Goal: Navigation & Orientation: Find specific page/section

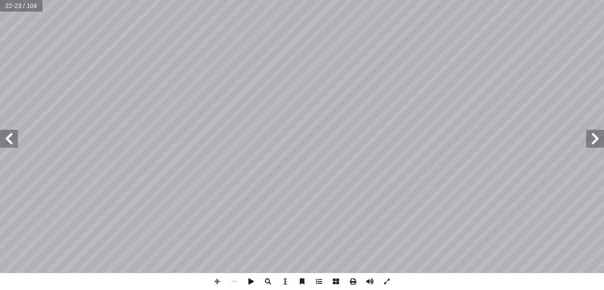
click at [14, 143] on span at bounding box center [9, 139] width 18 height 18
click at [13, 141] on span at bounding box center [9, 139] width 18 height 18
click at [13, 138] on span at bounding box center [9, 139] width 18 height 18
click at [12, 146] on span at bounding box center [9, 139] width 18 height 18
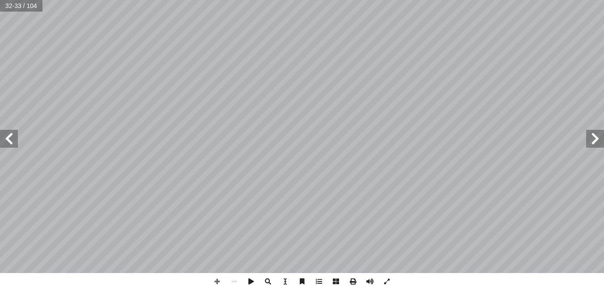
click at [10, 143] on span at bounding box center [9, 139] width 18 height 18
click at [9, 140] on span at bounding box center [9, 139] width 18 height 18
